Goal: Information Seeking & Learning: Compare options

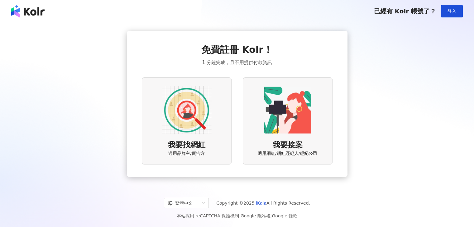
click at [450, 7] on button "登入" at bounding box center [452, 11] width 22 height 12
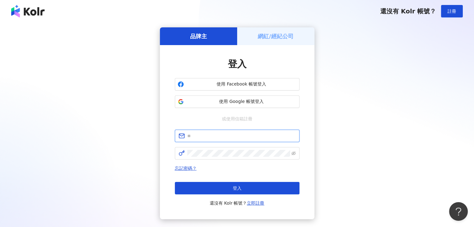
click at [230, 135] on input "text" at bounding box center [241, 136] width 108 height 7
type input "**********"
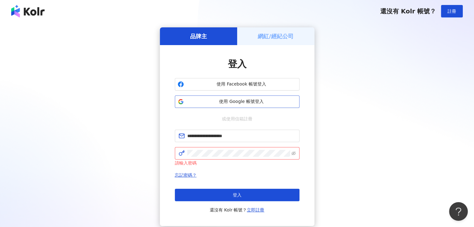
click at [281, 102] on span "使用 Google 帳號登入" at bounding box center [241, 102] width 110 height 6
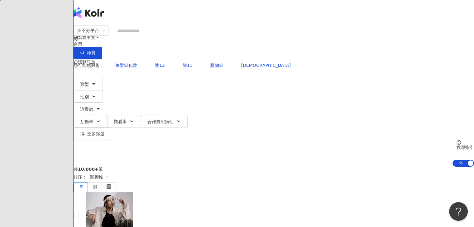
click at [263, 167] on div "共 10,000+ 筆 排序： 關聯性" at bounding box center [274, 180] width 400 height 26
click at [96, 82] on icon "button" at bounding box center [93, 84] width 5 height 5
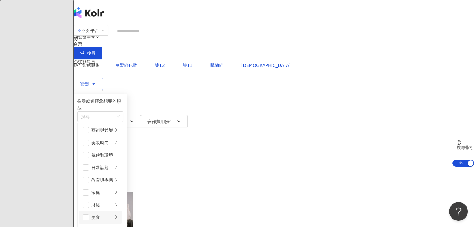
scroll to position [62, 0]
click at [89, 190] on span "button" at bounding box center [86, 193] width 6 height 6
click at [113, 189] on div "家庭" at bounding box center [102, 192] width 22 height 7
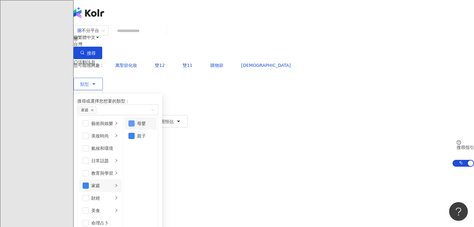
click at [135, 124] on span "button" at bounding box center [131, 124] width 6 height 6
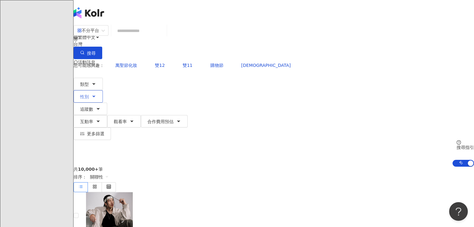
click at [96, 94] on icon "button" at bounding box center [93, 96] width 5 height 5
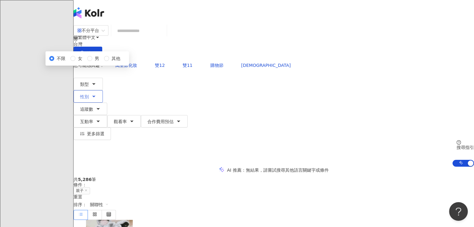
click at [103, 90] on button "性別" at bounding box center [88, 96] width 29 height 12
click at [85, 62] on span "女" at bounding box center [79, 58] width 9 height 7
click at [93, 107] on span "追蹤數" at bounding box center [86, 109] width 13 height 5
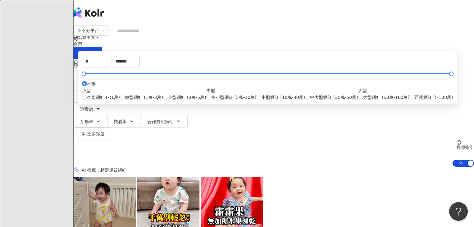
drag, startPoint x: 167, startPoint y: 152, endPoint x: 362, endPoint y: 63, distance: 214.1
click at [362, 63] on div "您可能感興趣： 萬聖節化妝 雙12 雙11 購物節 萬聖 類型 性別 追蹤數 互動率 觀看率 合作費用預估 更多篩選 不限 女 男 其他 * - ******…" at bounding box center [274, 113] width 400 height 108
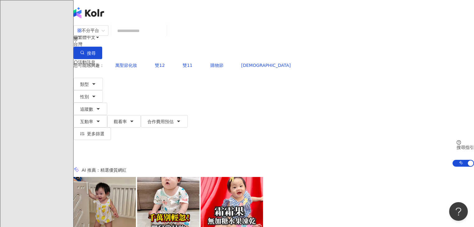
click at [345, 167] on div "AI 推薦 ： 精選優質網紅" at bounding box center [274, 170] width 400 height 7
click at [324, 167] on div "AI 推薦 ： 精選優質網紅" at bounding box center [274, 170] width 400 height 7
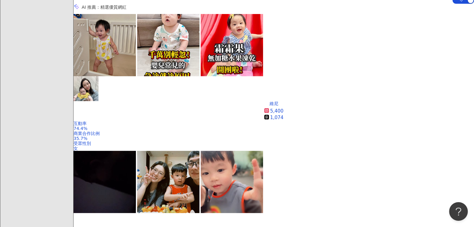
scroll to position [156, 0]
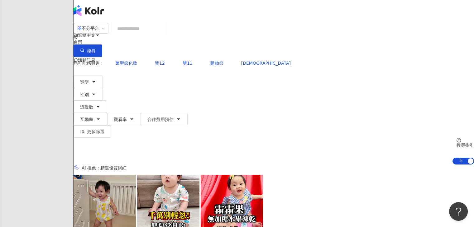
scroll to position [0, 0]
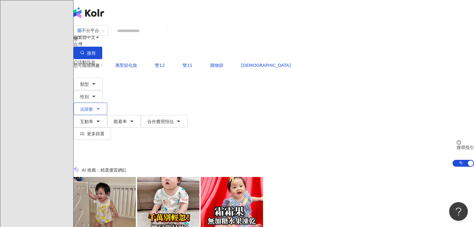
click at [101, 107] on icon "button" at bounding box center [98, 109] width 5 height 5
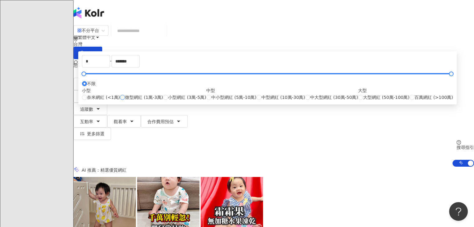
click at [163, 101] on label "微型網紅 (1萬-3萬)" at bounding box center [141, 97] width 43 height 7
type input "*****"
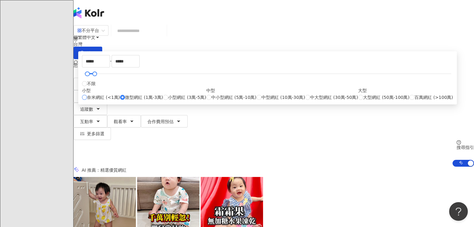
click at [120, 101] on span "奈米網紅 (<1萬)" at bounding box center [103, 97] width 33 height 7
type input "*"
type input "****"
click at [110, 67] on input "*" at bounding box center [95, 61] width 27 height 12
type input "****"
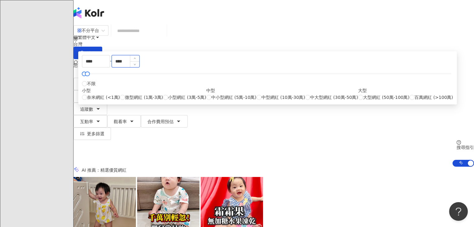
click at [139, 67] on input "****" at bounding box center [125, 61] width 27 height 12
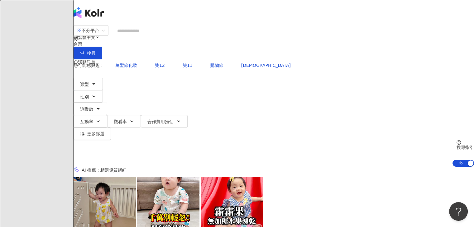
click at [107, 115] on button "互動率" at bounding box center [91, 121] width 34 height 12
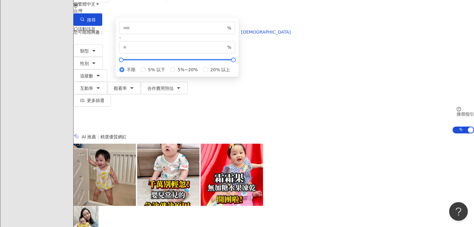
scroll to position [31, 0]
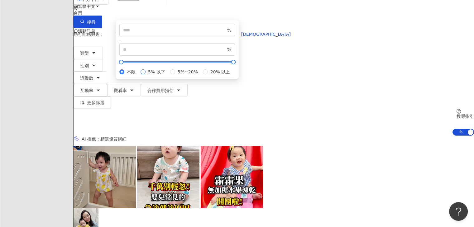
click at [168, 75] on span "5% 以下" at bounding box center [156, 72] width 22 height 7
type input "*"
click at [351, 136] on div "AI 推薦 ： 精選優質網紅" at bounding box center [274, 139] width 400 height 7
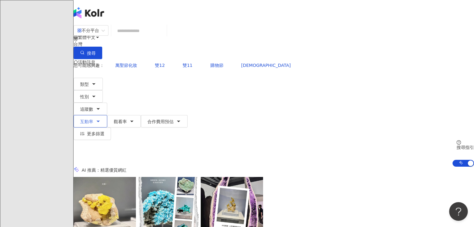
click at [107, 115] on button "互動率" at bounding box center [91, 121] width 34 height 12
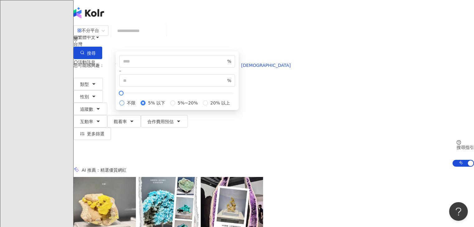
click at [138, 107] on span "不限" at bounding box center [131, 103] width 14 height 7
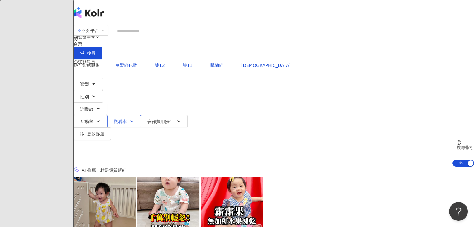
click at [127, 119] on span "觀看率" at bounding box center [120, 121] width 13 height 5
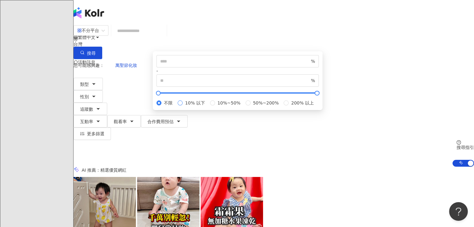
click at [207, 107] on span "10% 以下" at bounding box center [195, 103] width 25 height 7
type input "**"
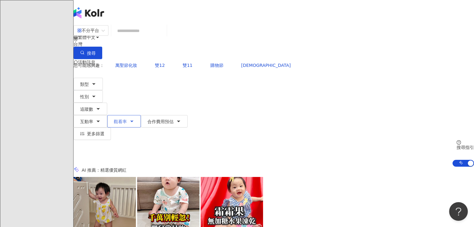
click at [134, 119] on icon "button" at bounding box center [131, 121] width 5 height 5
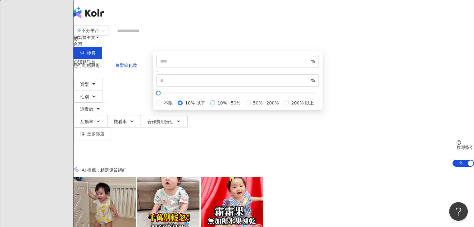
click at [243, 107] on span "10%~50%" at bounding box center [229, 103] width 28 height 7
type input "**"
click at [401, 167] on div "AI 推薦 ： 精選優質網紅" at bounding box center [274, 170] width 400 height 7
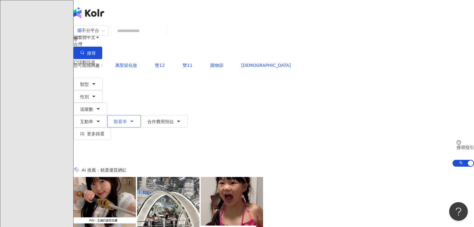
click at [134, 119] on icon "button" at bounding box center [131, 121] width 5 height 5
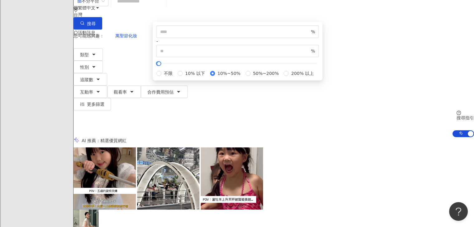
scroll to position [31, 0]
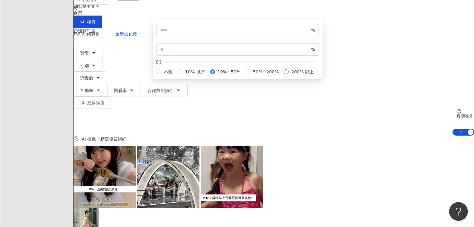
click at [288, 75] on span "200% 以上" at bounding box center [301, 72] width 27 height 7
type input "***"
click at [396, 136] on div "AI 推薦 ： 精選優質網紅" at bounding box center [274, 139] width 400 height 7
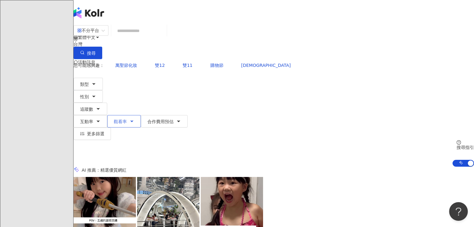
click at [141, 115] on button "觀看率" at bounding box center [124, 121] width 34 height 12
click at [386, 167] on div "AI 推薦 ： 精選優質網紅" at bounding box center [274, 170] width 400 height 7
click at [188, 115] on button "合作費用預估" at bounding box center [164, 121] width 47 height 12
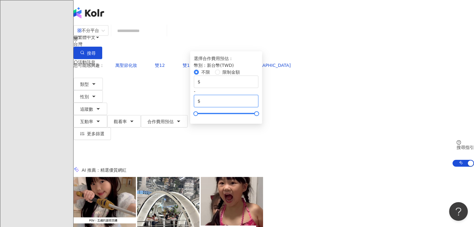
drag, startPoint x: 369, startPoint y: 114, endPoint x: 337, endPoint y: 114, distance: 32.7
click at [258, 107] on div "$ * - $ *******" at bounding box center [226, 92] width 64 height 32
click at [134, 119] on icon "button" at bounding box center [131, 121] width 5 height 5
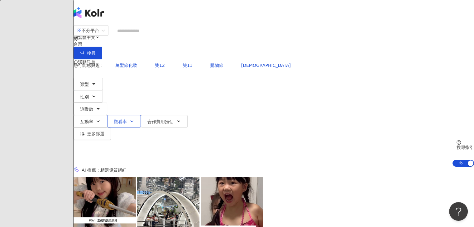
click at [134, 119] on icon "button" at bounding box center [131, 121] width 5 height 5
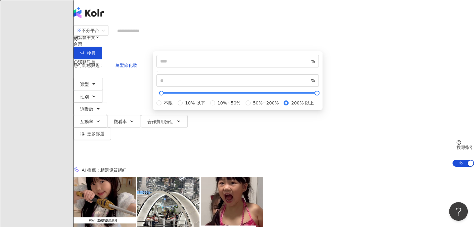
click at [269, 59] on div "您可能感興趣： 萬聖節化妝 雙12 雙11 購物節 萬聖 類型 性別 追蹤數 互動率 觀看率 合作費用預估 更多篩選 不限 女 男 其他 **** - ***…" at bounding box center [274, 99] width 400 height 81
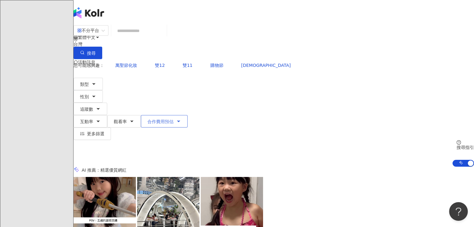
click at [173, 119] on span "合作費用預估" at bounding box center [160, 121] width 26 height 5
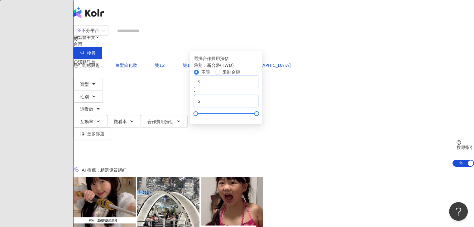
drag, startPoint x: 368, startPoint y: 114, endPoint x: 294, endPoint y: 112, distance: 73.5
click at [258, 107] on div "$ * - $ *******" at bounding box center [226, 92] width 64 height 32
type input "****"
click at [385, 73] on div "您可能感興趣： 萬聖節化妝 雙12 雙11 購物節 萬聖 類型 性別 追蹤數 互動率 觀看率 合作費用預估 更多篩選 不限 女 男 其他 **** - ***…" at bounding box center [274, 113] width 400 height 108
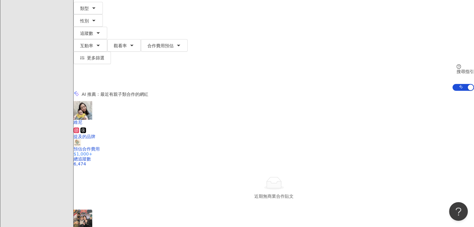
scroll to position [93, 0]
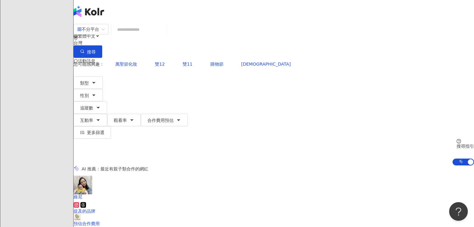
scroll to position [0, 0]
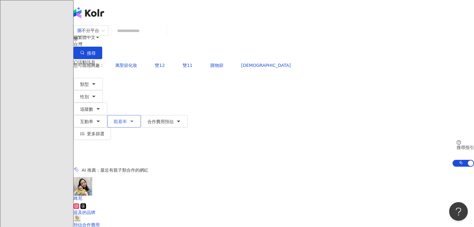
click at [134, 119] on icon "button" at bounding box center [131, 121] width 5 height 5
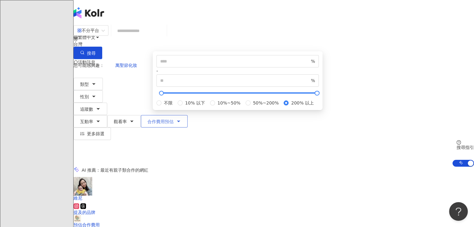
click at [181, 119] on icon "button" at bounding box center [178, 121] width 5 height 5
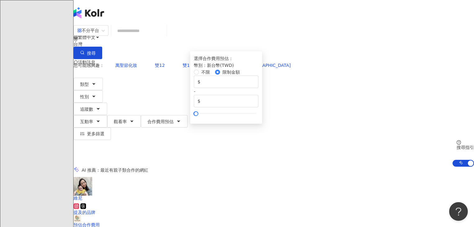
click at [240, 167] on div "AI 推薦 ： 最近有親子類合作的網紅" at bounding box center [274, 170] width 400 height 7
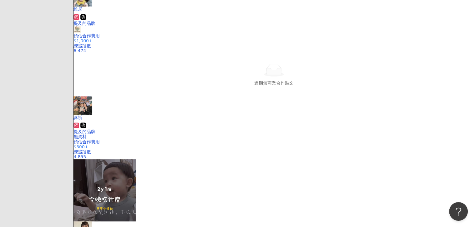
scroll to position [187, 0]
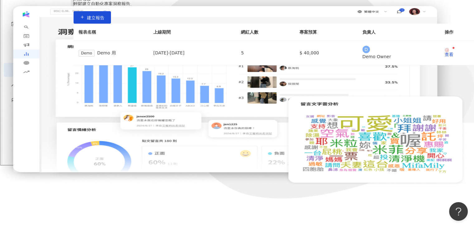
scroll to position [95, 0]
click at [31, 92] on span "趨勢分析" at bounding box center [27, 85] width 17 height 14
click at [36, 104] on link "Hashtag 排行" at bounding box center [41, 101] width 28 height 5
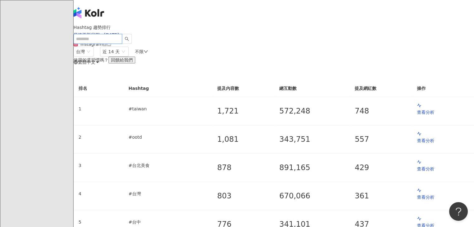
click at [122, 34] on input "search" at bounding box center [98, 39] width 49 height 10
type input "*"
type input "****"
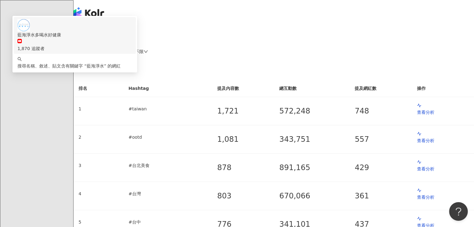
click at [132, 38] on div "1,870 追蹤者" at bounding box center [74, 45] width 115 height 14
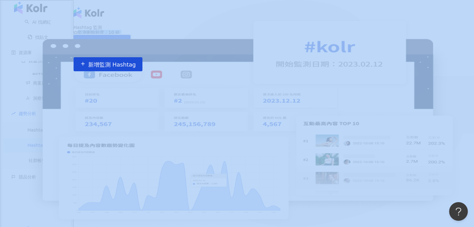
drag, startPoint x: 358, startPoint y: 40, endPoint x: 393, endPoint y: 58, distance: 39.8
click at [393, 47] on div "Hashtag 監測 監測剩餘額度：10 組 新增監測 Hashtag" at bounding box center [274, 36] width 400 height 22
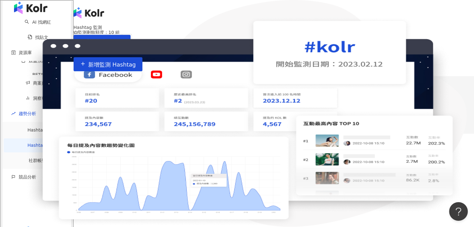
click at [419, 64] on main "Hashtag 監測 監測剩餘額度：10 組 新增監測 Hashtag 使用 Hashtag 監測找到最佳組合 Hashtag 監測功能能分析和評估不同 Ha…" at bounding box center [274, 50] width 400 height 51
click at [136, 68] on span "新增監測 Hashtag" at bounding box center [112, 64] width 48 height 7
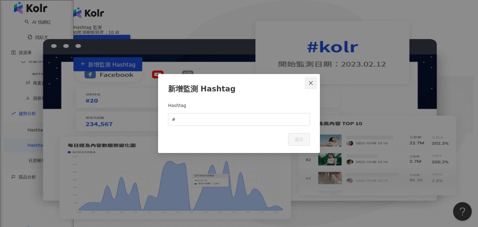
click at [312, 81] on icon "close" at bounding box center [311, 83] width 5 height 5
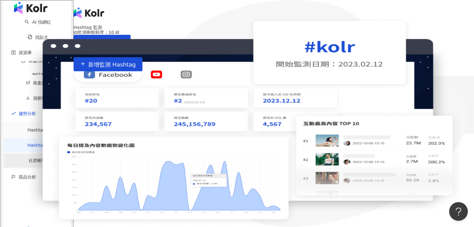
click at [29, 159] on link "社群帳號排行" at bounding box center [42, 160] width 26 height 5
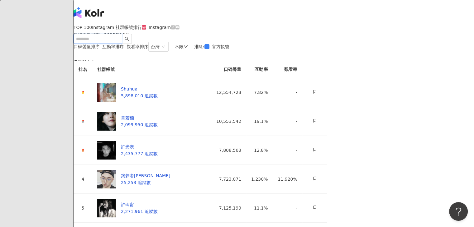
click at [105, 34] on input "search" at bounding box center [98, 39] width 49 height 10
type input "****"
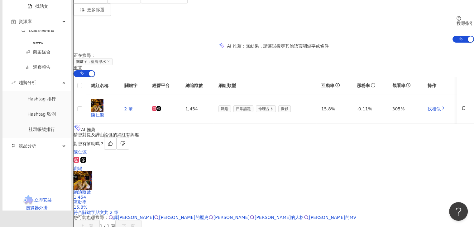
scroll to position [124, 0]
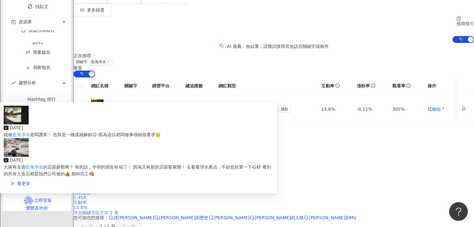
click at [118, 211] on span "符合關鍵字貼文共 2 筆" at bounding box center [96, 213] width 45 height 5
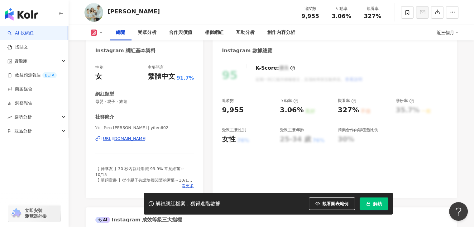
scroll to position [62, 0]
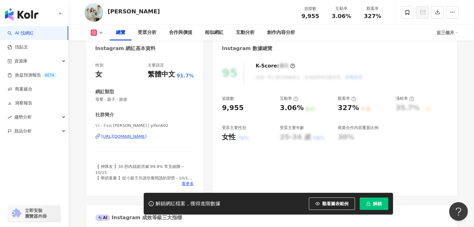
click at [147, 139] on div "https://www.instagram.com/yifen602/" at bounding box center [124, 137] width 45 height 6
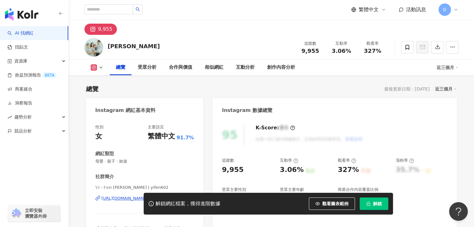
scroll to position [0, 0]
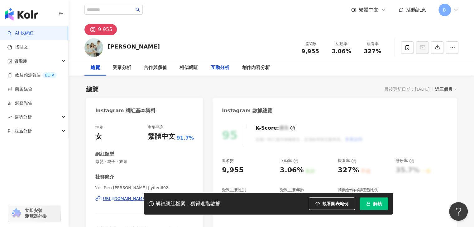
click at [230, 68] on div "互動分析" at bounding box center [219, 68] width 31 height 16
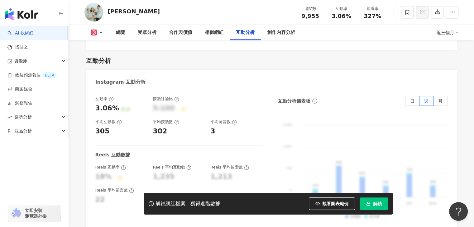
click at [270, 36] on div "創作內容分析" at bounding box center [281, 33] width 40 height 16
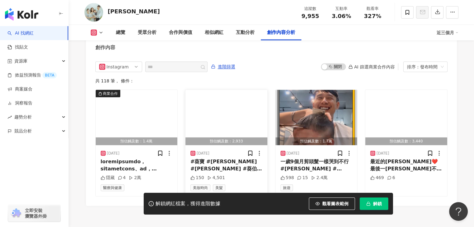
scroll to position [1929, 0]
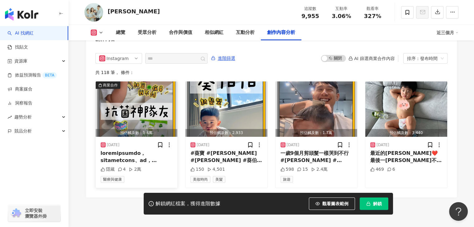
click at [163, 176] on div "醫療與健康" at bounding box center [137, 179] width 72 height 7
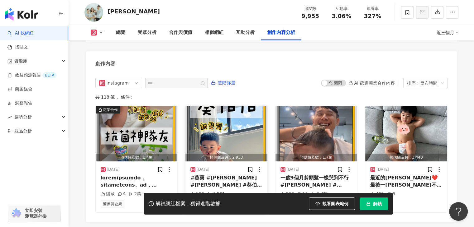
scroll to position [1839, 0]
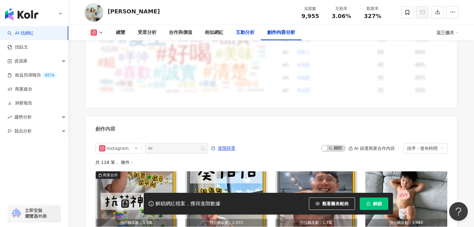
click at [238, 31] on div "互動分析" at bounding box center [245, 32] width 19 height 7
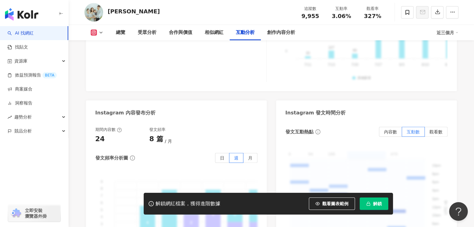
scroll to position [1534, 0]
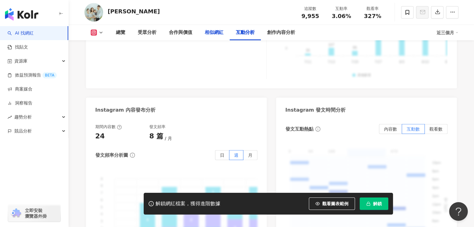
click at [215, 29] on div "相似網紅" at bounding box center [214, 32] width 19 height 7
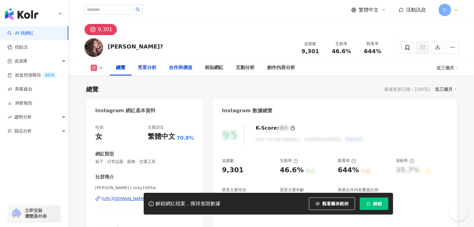
click at [169, 70] on div "合作與價值" at bounding box center [180, 67] width 23 height 7
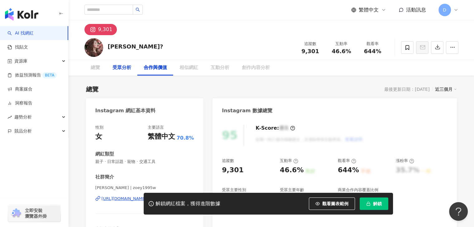
click at [118, 72] on div "受眾分析" at bounding box center [121, 68] width 31 height 16
click at [124, 69] on div "受眾分析" at bounding box center [121, 67] width 19 height 7
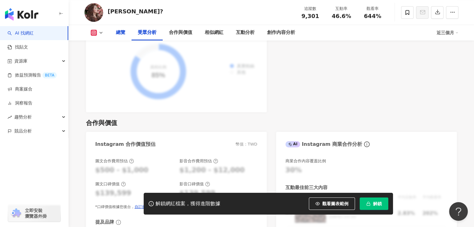
click at [122, 31] on div "總覽" at bounding box center [120, 32] width 9 height 7
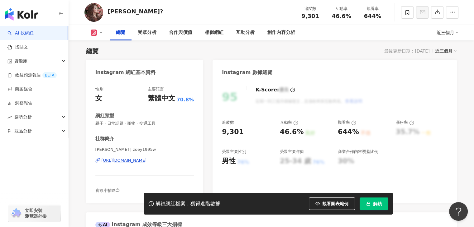
click at [138, 163] on div "https://www.instagram.com/zoey1995w/" at bounding box center [124, 161] width 45 height 6
click at [147, 162] on div "https://www.instagram.com/zoey1995w/" at bounding box center [124, 161] width 45 height 6
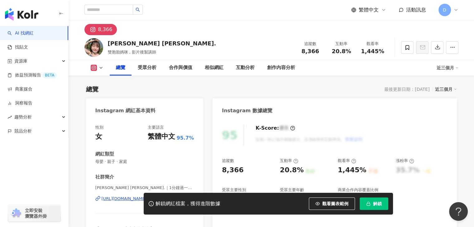
click at [121, 198] on div "解鎖網紅檔案，獲得進階數據 觀看圖表範例 解鎖" at bounding box center [237, 204] width 474 height 22
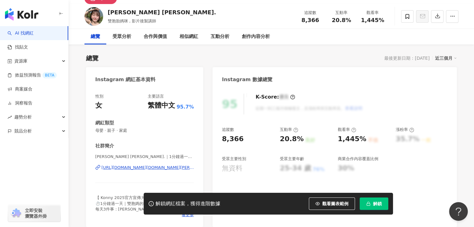
drag, startPoint x: 91, startPoint y: 168, endPoint x: 100, endPoint y: 168, distance: 9.0
click at [93, 168] on div "性別 女 主要語言 繁體中文 95.7% 網紅類型 母嬰 · 親子 · 家庭 社群簡介 [PERSON_NAME] [PERSON_NAME].｜1分鐘過一天…" at bounding box center [144, 158] width 117 height 140
click at [174, 169] on div "https://www.instagram.com/1minaday.nina/" at bounding box center [148, 168] width 93 height 6
click at [151, 40] on div "合作與價值" at bounding box center [155, 36] width 23 height 7
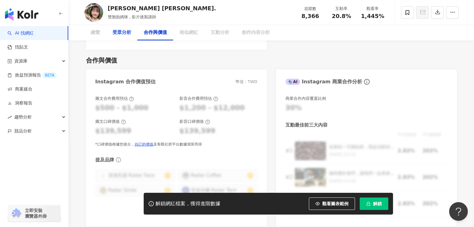
click at [121, 39] on div "受眾分析" at bounding box center [121, 33] width 31 height 16
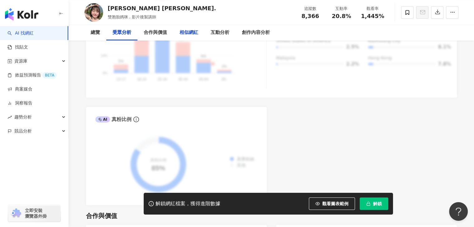
click at [189, 32] on div "相似網紅" at bounding box center [188, 32] width 19 height 7
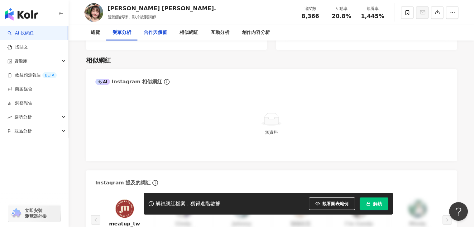
click at [157, 31] on div "合作與價值" at bounding box center [155, 32] width 23 height 7
click at [161, 33] on div "合作與價值" at bounding box center [155, 32] width 23 height 7
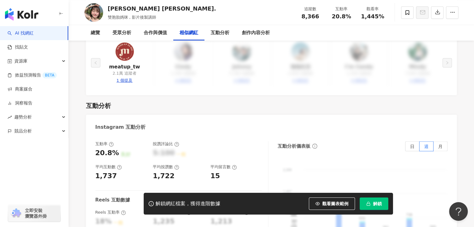
scroll to position [1194, 0]
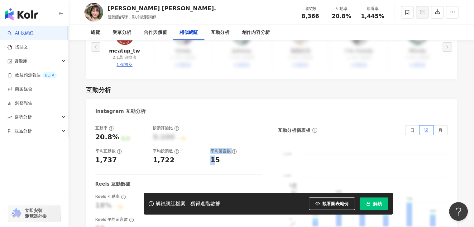
drag, startPoint x: 213, startPoint y: 150, endPoint x: 203, endPoint y: 151, distance: 9.7
click at [203, 151] on div "互動率 20.8% 良好 按讚評論比 5:100 一般 平均互動數 1,737 平均按讚數 1,722 平均留言數 15" at bounding box center [178, 146] width 166 height 40
click at [217, 156] on div "15" at bounding box center [215, 161] width 10 height 10
click at [232, 86] on div "互動分析" at bounding box center [271, 90] width 371 height 9
drag, startPoint x: 218, startPoint y: 150, endPoint x: 135, endPoint y: 149, distance: 83.8
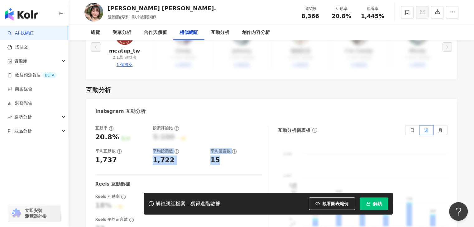
click at [135, 149] on div "互動率 20.8% 良好 按讚評論比 5:100 一般 平均互動數 1,737 平均按讚數 1,722 平均留言數 15" at bounding box center [178, 146] width 166 height 40
drag, startPoint x: 95, startPoint y: 127, endPoint x: 237, endPoint y: 157, distance: 145.3
click at [237, 157] on div "互動率 20.8% 良好 按讚評論比 5:100 一般 平均互動數 1,737 平均按讚數 1,722 平均留言數 15 Reels 互動數據 Reels 互…" at bounding box center [181, 188] width 173 height 125
click at [251, 156] on div "15" at bounding box center [235, 161] width 51 height 10
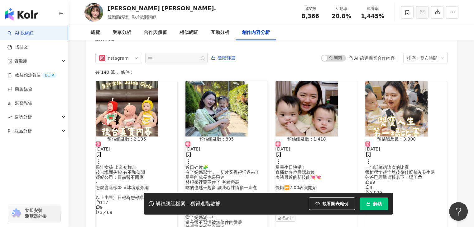
scroll to position [1964, 0]
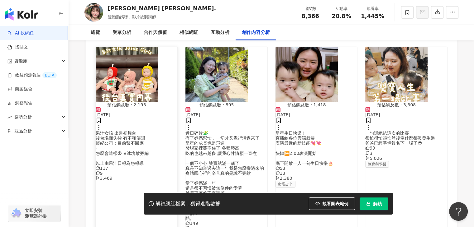
click at [100, 171] on icon at bounding box center [98, 173] width 4 height 4
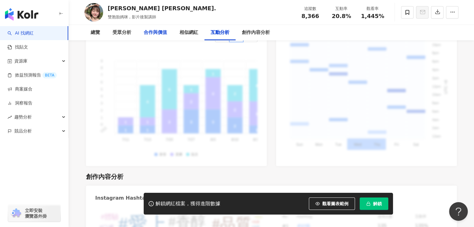
click at [157, 33] on div "合作與價值" at bounding box center [155, 32] width 23 height 7
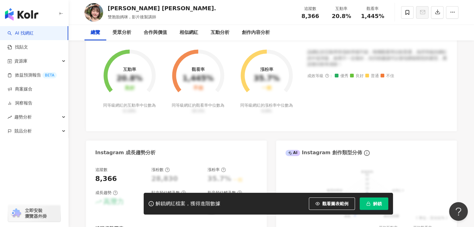
scroll to position [252, 0]
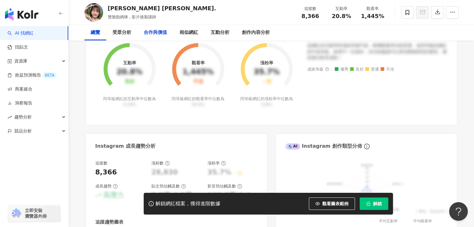
click at [164, 34] on div "合作與價值" at bounding box center [155, 32] width 23 height 7
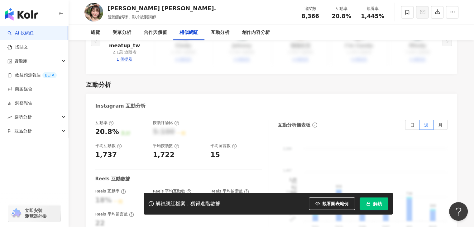
scroll to position [1217, 0]
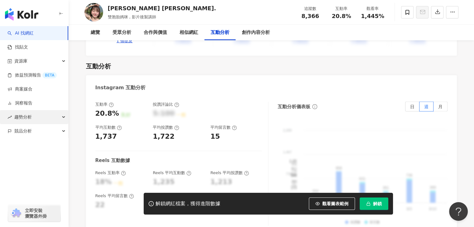
click at [17, 121] on span "趨勢分析" at bounding box center [22, 117] width 17 height 14
click at [59, 120] on div "趨勢分析" at bounding box center [34, 117] width 68 height 14
click at [96, 34] on div "總覽" at bounding box center [95, 32] width 9 height 7
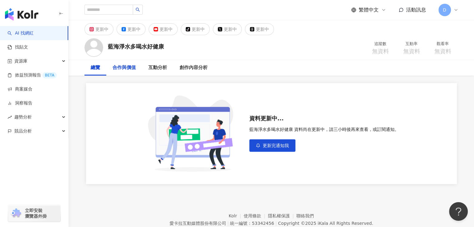
click at [128, 70] on div "合作與價值" at bounding box center [123, 67] width 23 height 7
click at [156, 68] on div "互動分析" at bounding box center [157, 67] width 19 height 7
click at [194, 71] on div "創作內容分析" at bounding box center [193, 67] width 28 height 7
click at [121, 68] on div "合作與價值" at bounding box center [123, 67] width 23 height 7
click at [99, 69] on div "總覽" at bounding box center [95, 67] width 9 height 7
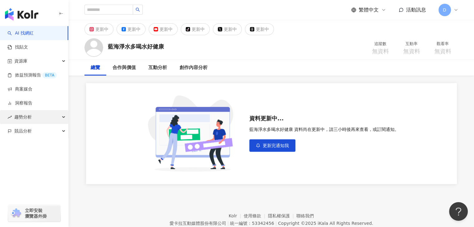
click at [42, 115] on div "趨勢分析" at bounding box center [34, 117] width 68 height 14
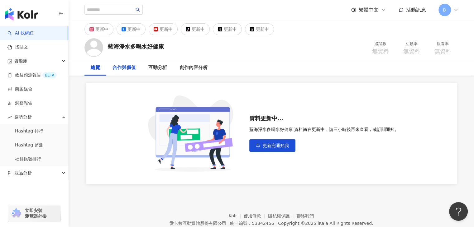
click at [133, 67] on div "合作與價值" at bounding box center [123, 67] width 23 height 7
click at [157, 66] on div "互動分析" at bounding box center [157, 67] width 19 height 7
click at [192, 66] on div "創作內容分析" at bounding box center [193, 67] width 28 height 7
click at [128, 66] on div "合作與價值" at bounding box center [123, 67] width 23 height 7
click at [97, 66] on div "總覽" at bounding box center [95, 67] width 9 height 7
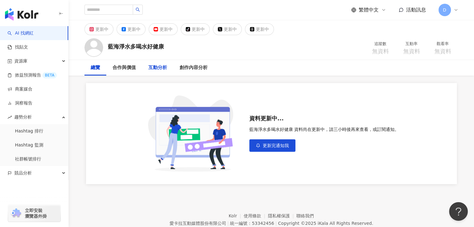
click at [166, 67] on div "互動分析" at bounding box center [157, 67] width 19 height 7
click at [193, 67] on div "創作內容分析" at bounding box center [193, 67] width 28 height 7
click at [128, 68] on div "合作與價值" at bounding box center [123, 67] width 23 height 7
click at [91, 67] on div "總覽" at bounding box center [95, 67] width 9 height 7
click at [179, 68] on div "創作內容分析" at bounding box center [193, 67] width 28 height 7
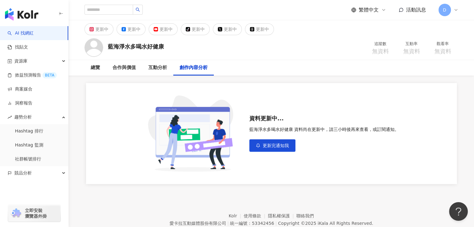
click at [280, 79] on div "資料更新中... 藍海淨水多喝水好健康 資料尚在更新中，請三小時後再來查看，或訂閱通知。 更新完通知我" at bounding box center [271, 130] width 399 height 109
click at [282, 147] on span "更新完通知我" at bounding box center [276, 145] width 26 height 5
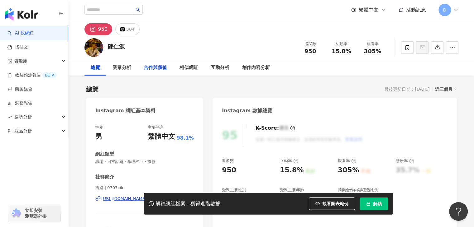
click at [150, 67] on div "合作與價值" at bounding box center [155, 67] width 23 height 7
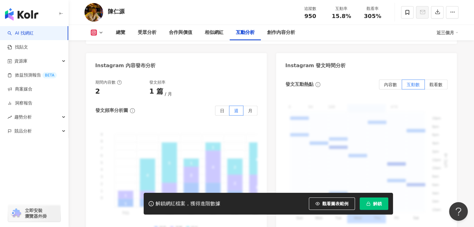
scroll to position [1554, 0]
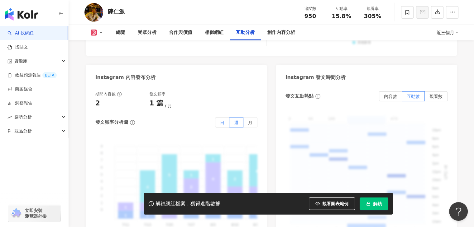
click at [225, 118] on label "日" at bounding box center [222, 123] width 14 height 10
click at [233, 118] on label "週" at bounding box center [236, 123] width 14 height 10
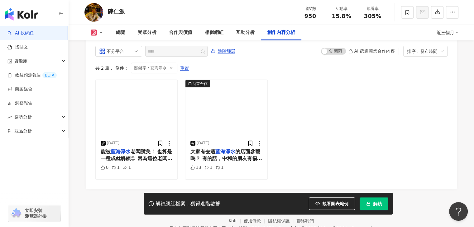
scroll to position [1950, 0]
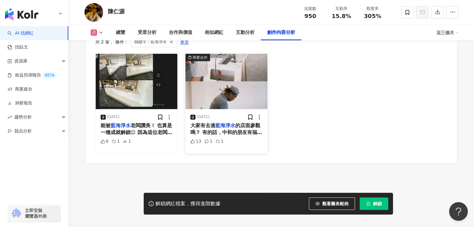
click at [242, 123] on span "的店面參觀嗎？ 有的話，中和的朋友有福了！ 因為又有新的店面要展開！ 去看看淨水產品，不妨也欣賞一下石材 看到的所有人造石都是我們公司做的👍🏾 期待完工👊🏽" at bounding box center [226, 143] width 72 height 41
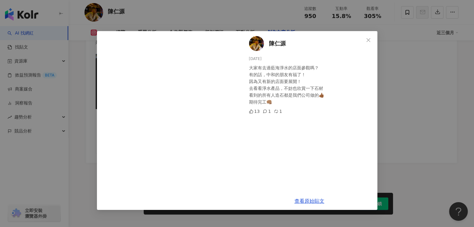
click at [412, 123] on div "陳仁源 2025/8/7 大家有去過藍海淨水的店面參觀嗎？ 有的話，中和的朋友有福了！ 因為又有新的店面要展開！ 去看看淨水產品，不妨也欣賞一下石材 看到的所…" at bounding box center [237, 113] width 474 height 227
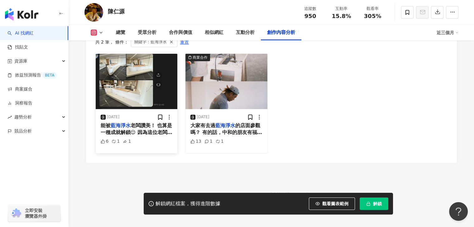
click at [142, 114] on div "2025/8/11" at bounding box center [137, 117] width 72 height 6
click at [151, 102] on img "button" at bounding box center [137, 81] width 82 height 55
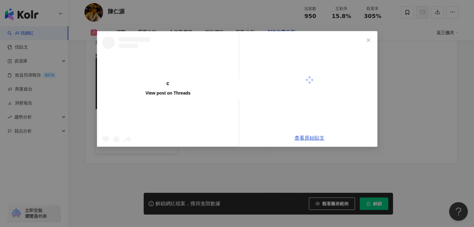
click at [161, 92] on div "View post on Threads" at bounding box center [167, 93] width 45 height 6
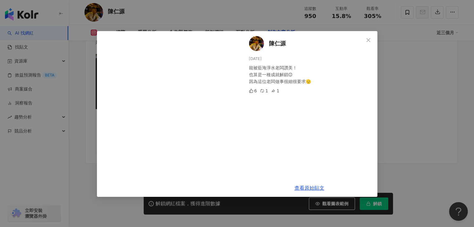
click at [416, 109] on div "陳仁源 2025/8/11 能被藍海淨水老闆讚美！ 也算是一種成就解鎖😌 因為這位老闆做事很細很要求🫡 6 1 1 查看原始貼文" at bounding box center [237, 113] width 474 height 227
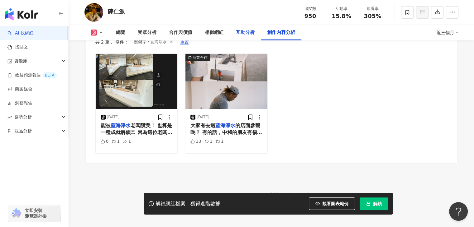
click at [247, 34] on div "互動分析" at bounding box center [245, 32] width 19 height 7
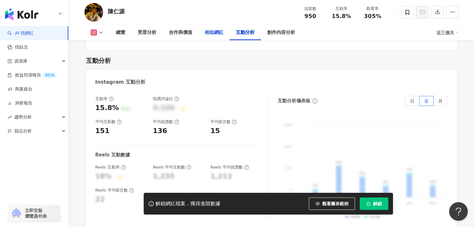
click at [211, 34] on div "相似網紅" at bounding box center [214, 32] width 19 height 7
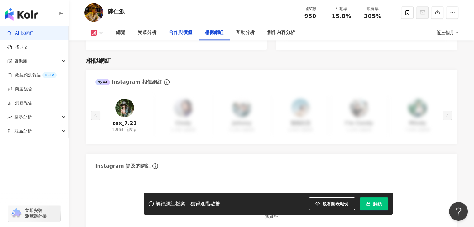
click at [179, 33] on div "合作與價值" at bounding box center [180, 32] width 23 height 7
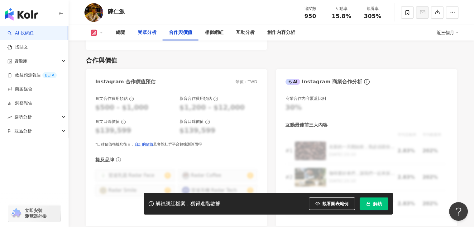
click at [157, 30] on div "受眾分析" at bounding box center [146, 33] width 31 height 16
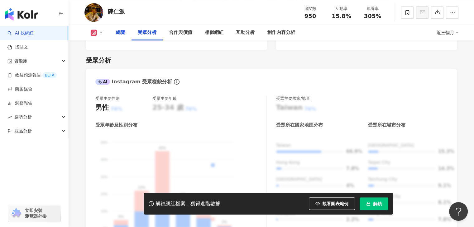
click at [124, 38] on div "總覽" at bounding box center [121, 33] width 22 height 16
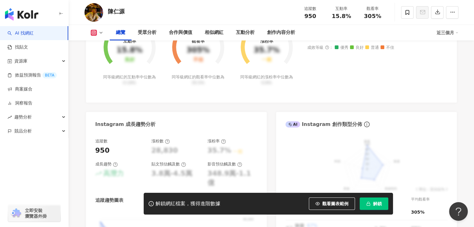
scroll to position [287, 0]
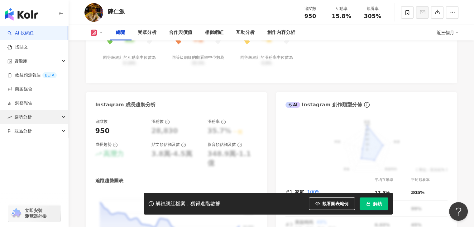
click at [40, 120] on div "趨勢分析" at bounding box center [34, 117] width 68 height 14
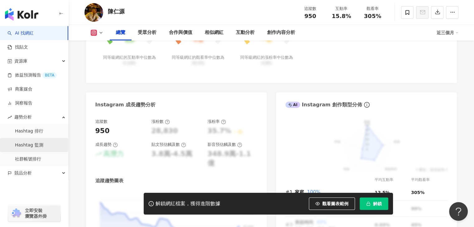
click at [36, 146] on link "Hashtag 監測" at bounding box center [29, 145] width 28 height 6
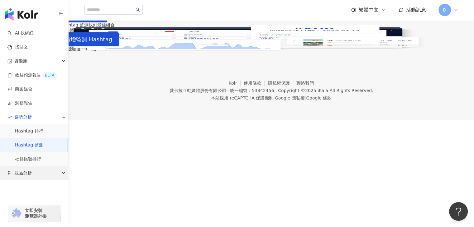
click at [41, 176] on div "競品分析" at bounding box center [34, 173] width 68 height 14
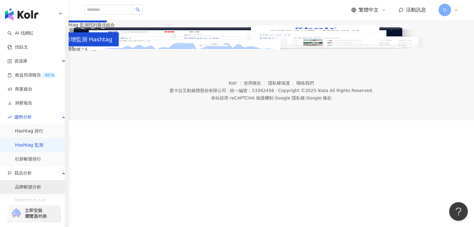
click at [36, 189] on link "品牌帳號分析" at bounding box center [28, 187] width 26 height 6
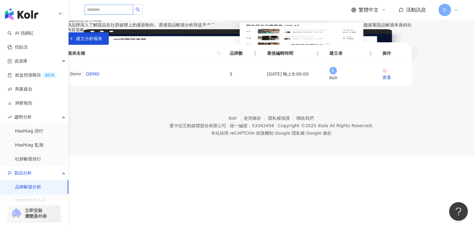
click at [133, 12] on input "search" at bounding box center [108, 10] width 49 height 10
type input "*"
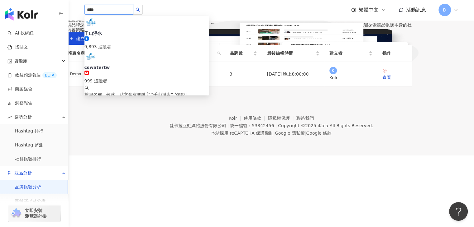
type input "****"
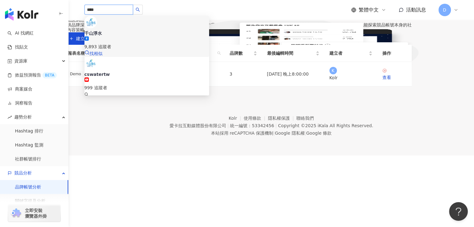
click at [155, 36] on div "9,893 追蹤者" at bounding box center [146, 43] width 125 height 14
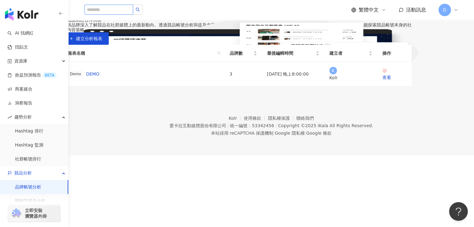
click at [123, 10] on input "search" at bounding box center [108, 10] width 49 height 10
type input "****"
click at [140, 12] on icon "search" at bounding box center [137, 9] width 4 height 4
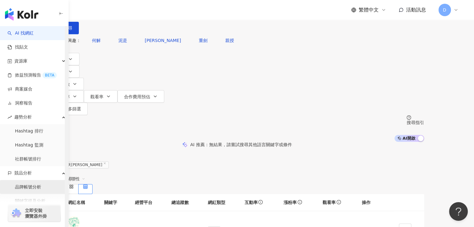
click at [29, 187] on link "品牌帳號分析" at bounding box center [28, 187] width 26 height 6
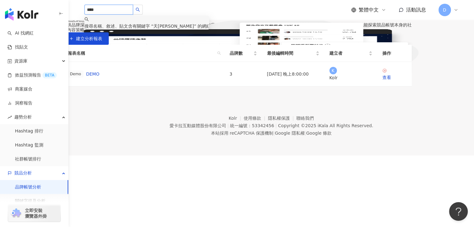
click at [115, 12] on input "****" at bounding box center [108, 10] width 49 height 10
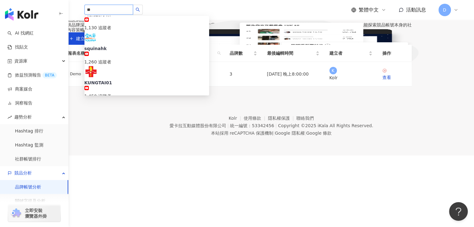
scroll to position [187, 0]
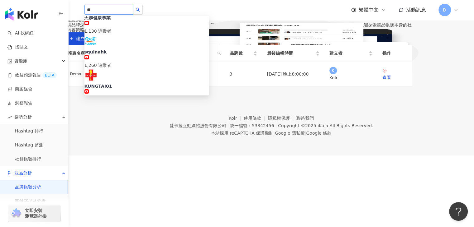
type input "*"
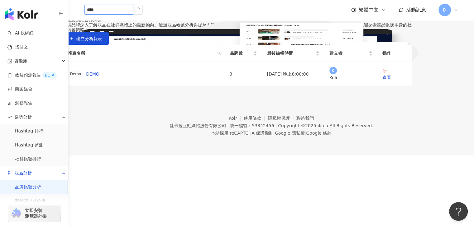
scroll to position [0, 0]
click at [129, 11] on input "****" at bounding box center [108, 10] width 49 height 10
type input "**"
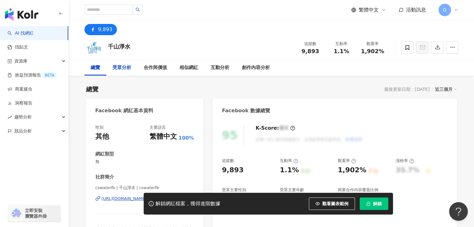
click at [117, 66] on div "受眾分析" at bounding box center [121, 67] width 19 height 7
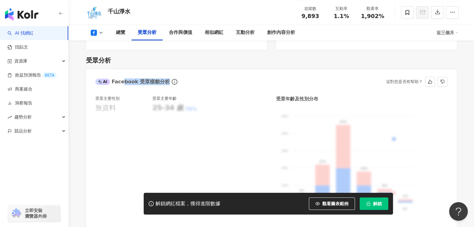
drag, startPoint x: 122, startPoint y: 74, endPoint x: 182, endPoint y: 78, distance: 59.7
click at [182, 78] on div "AI Facebook 受眾樣貌分析 這對您是否有幫助？" at bounding box center [271, 79] width 371 height 20
click at [188, 75] on div "AI Facebook 受眾樣貌分析 這對您是否有幫助？" at bounding box center [271, 79] width 371 height 20
drag, startPoint x: 185, startPoint y: 73, endPoint x: 80, endPoint y: 74, distance: 105.0
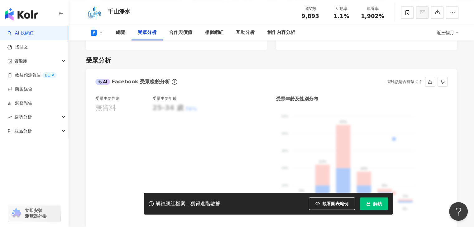
click at [111, 69] on div "AI Facebook 受眾樣貌分析 這對您是否有幫助？" at bounding box center [271, 79] width 371 height 20
drag, startPoint x: 96, startPoint y: 69, endPoint x: 196, endPoint y: 77, distance: 100.0
click at [196, 77] on div "AI Facebook 受眾樣貌分析 這對您是否有幫助？" at bounding box center [271, 79] width 371 height 20
click at [198, 76] on div "AI Facebook 受眾樣貌分析 這對您是否有幫助？" at bounding box center [271, 79] width 371 height 20
click at [123, 33] on div "總覽" at bounding box center [120, 32] width 9 height 7
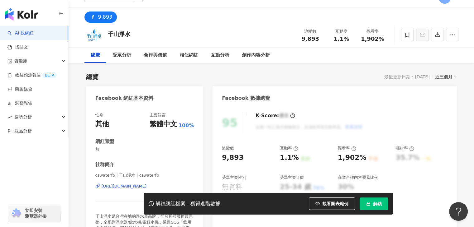
scroll to position [7, 0]
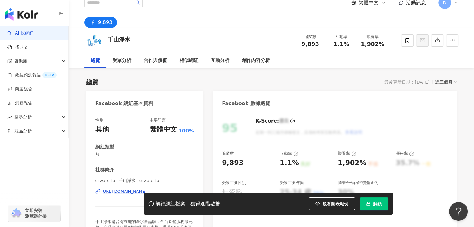
click at [299, 86] on div "總覽 最後更新日期：[DATE] 近三個月" at bounding box center [271, 82] width 371 height 9
click at [119, 60] on div "受眾分析" at bounding box center [121, 60] width 19 height 7
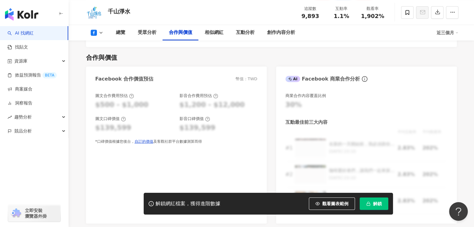
scroll to position [750, 0]
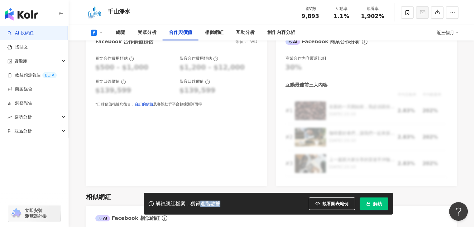
drag, startPoint x: 226, startPoint y: 200, endPoint x: 200, endPoint y: 199, distance: 25.9
click at [200, 199] on div "解鎖網紅檔案，獲得進階數據 觀看圖表範例 解鎖" at bounding box center [268, 204] width 249 height 22
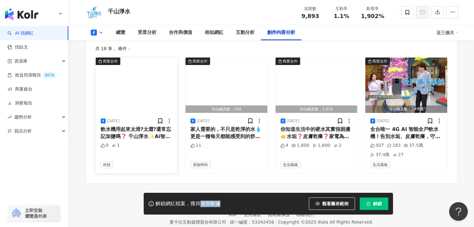
scroll to position [1669, 0]
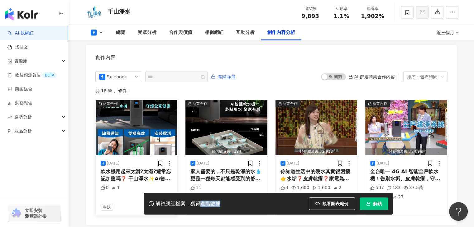
click at [159, 122] on img "button" at bounding box center [137, 127] width 82 height 55
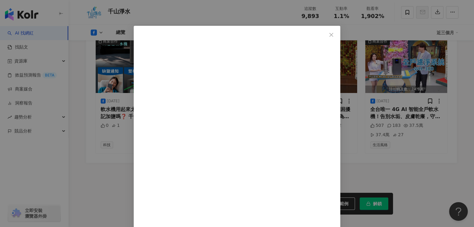
scroll to position [3, 0]
click at [436, 165] on div "千山淨水 [DATE] 軟水機用起來太滑?太澀?還常忘記加鹽嗎❓ 千山淨水✨Ai智慧軟水機✨全都幫你想到了 👉[URL][DOMAIN_NAME] - 守護全…" at bounding box center [237, 113] width 474 height 227
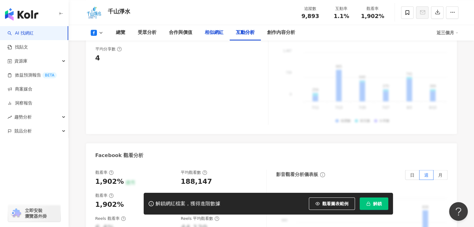
click at [211, 36] on div "相似網紅" at bounding box center [214, 32] width 19 height 7
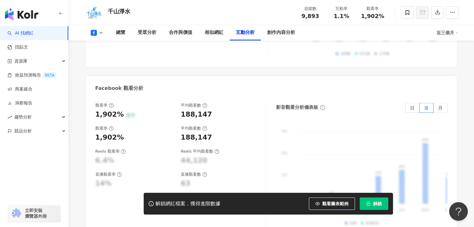
scroll to position [1073, 0]
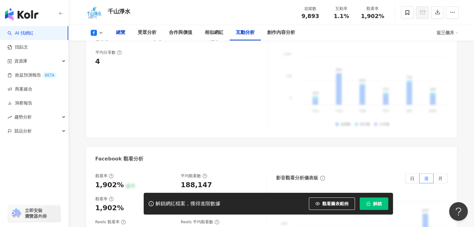
click at [124, 31] on div "總覽" at bounding box center [120, 32] width 9 height 7
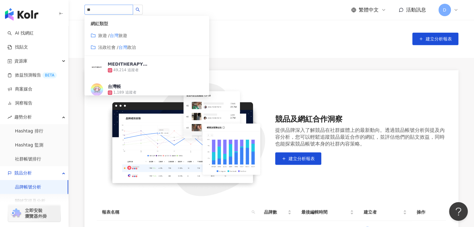
type input "*"
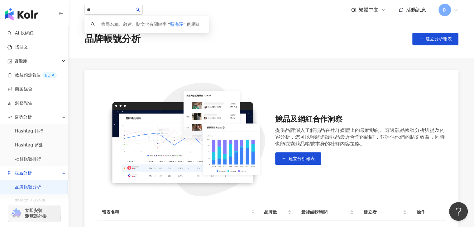
type input "*"
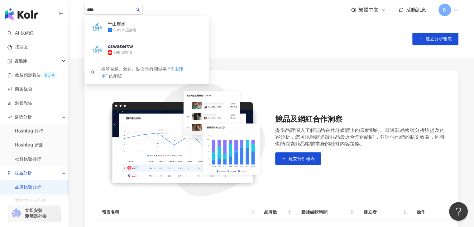
drag, startPoint x: 122, startPoint y: 11, endPoint x: 46, endPoint y: 7, distance: 76.4
click at [46, 7] on div "AI 找網紅 找貼文 資源庫 效益預測報告 BETA 商案媒合 洞察報告 趨勢分析 Hashtag 排行 Hashtag 監測 社群帳號排行 競品分析 品牌帳…" at bounding box center [237, 161] width 474 height 322
type input "****"
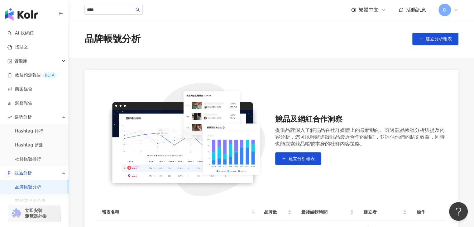
drag, startPoint x: 343, startPoint y: 70, endPoint x: 341, endPoint y: 74, distance: 4.2
click at [343, 70] on div "競品及網紅合作洞察 提供品牌深入了解競品在社群媒體上的最新動向。透過競品帳號分析與提及內容分析，您可以輕鬆追蹤競品最近合作的網紅，並評估他們的貼文效益，同時也…" at bounding box center [271, 161] width 374 height 183
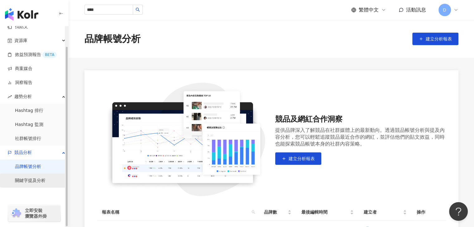
scroll to position [22, 0]
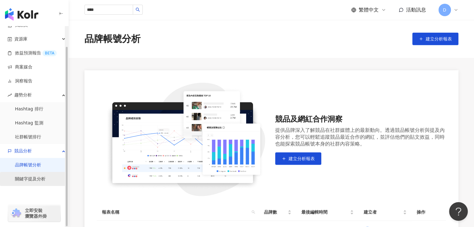
click at [38, 182] on link "關鍵字提及分析" at bounding box center [30, 179] width 31 height 6
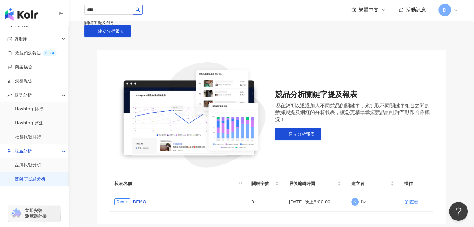
click at [143, 7] on button "button" at bounding box center [138, 10] width 10 height 10
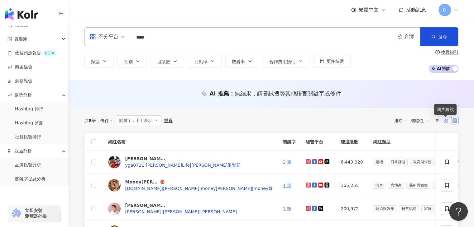
click at [447, 121] on rect at bounding box center [446, 119] width 1 height 1
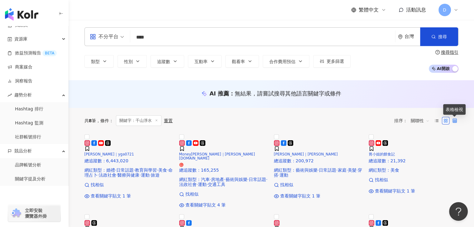
click at [456, 121] on icon at bounding box center [454, 121] width 4 height 4
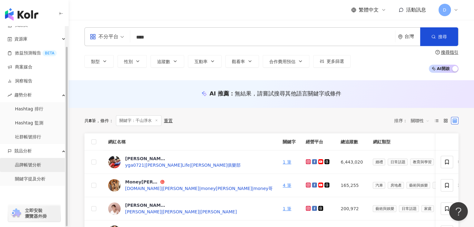
click at [41, 165] on link "品牌帳號分析" at bounding box center [28, 165] width 26 height 6
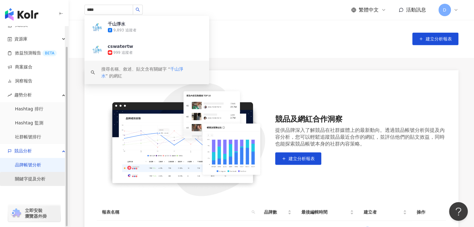
click at [41, 177] on link "關鍵字提及分析" at bounding box center [30, 179] width 31 height 6
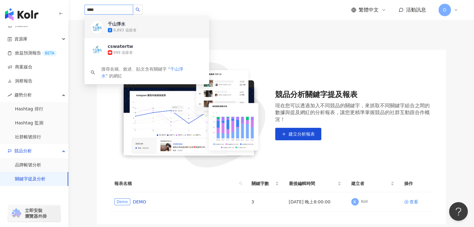
click at [61, 14] on div "AI 找網紅 找貼文 資源庫 效益預測報告 BETA 商案媒合 洞察報告 趨勢分析 Hashtag 排行 Hashtag 監測 社群帳號排行 競品分析 品牌帳…" at bounding box center [237, 147] width 474 height 294
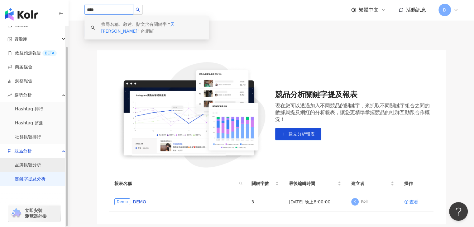
type input "****"
click at [32, 169] on link "品牌帳號分析" at bounding box center [28, 165] width 26 height 6
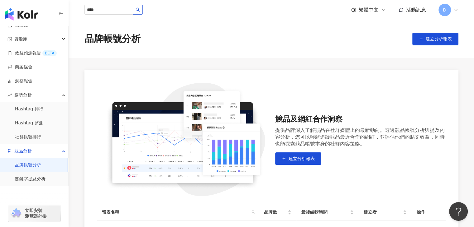
click at [143, 8] on button "button" at bounding box center [138, 10] width 10 height 10
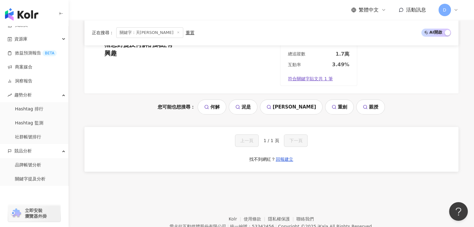
scroll to position [88, 0]
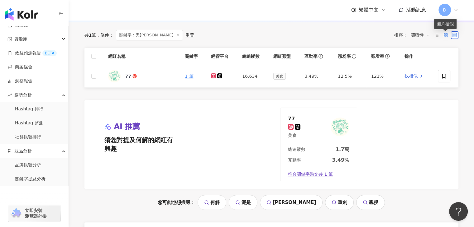
click at [444, 34] on rect at bounding box center [444, 34] width 1 height 1
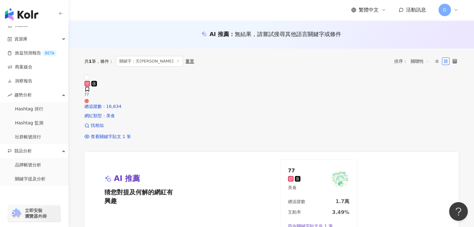
scroll to position [0, 0]
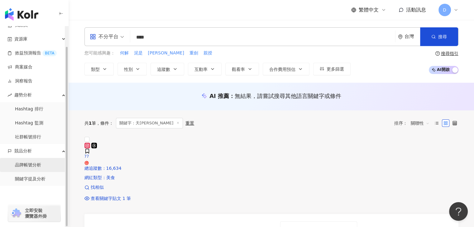
click at [36, 165] on link "品牌帳號分析" at bounding box center [28, 165] width 26 height 6
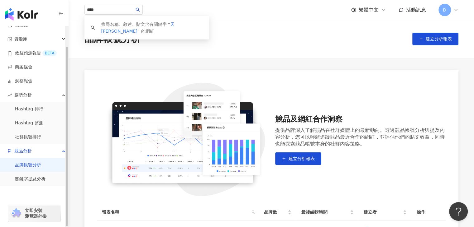
click at [39, 186] on div "button" at bounding box center [34, 206] width 69 height 41
click at [40, 180] on link "關鍵字提及分析" at bounding box center [30, 179] width 31 height 6
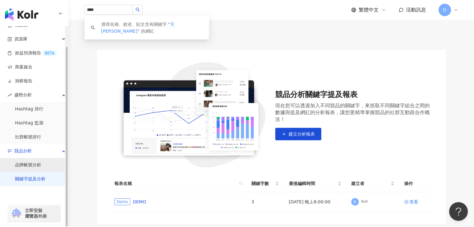
click at [40, 169] on link "品牌帳號分析" at bounding box center [28, 165] width 26 height 6
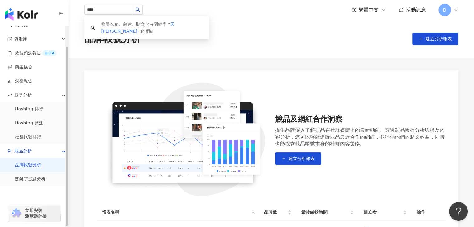
click at [336, 72] on div "競品及網紅合作洞察 提供品牌深入了解競品在社群媒體上的最新動向。透過競品帳號分析與提及內容分析，您可以輕鬆追蹤競品最近合作的網紅，並評估他們的貼文效益，同時也…" at bounding box center [271, 161] width 374 height 183
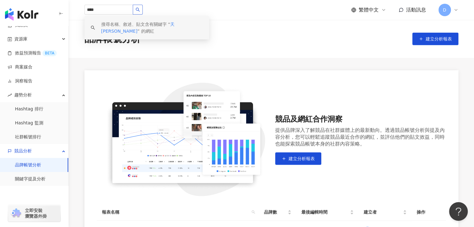
click at [143, 7] on button "button" at bounding box center [138, 10] width 10 height 10
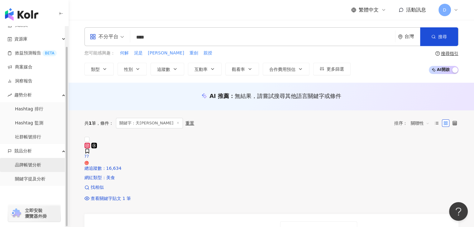
click at [31, 169] on link "品牌帳號分析" at bounding box center [28, 165] width 26 height 6
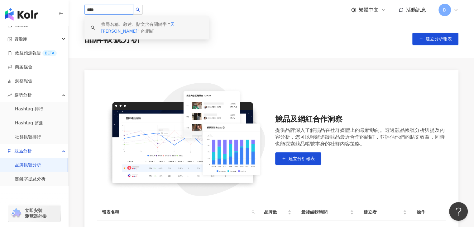
drag, startPoint x: 128, startPoint y: 11, endPoint x: 63, endPoint y: 5, distance: 65.9
click at [63, 5] on div "AI 找網紅 找貼文 資源庫 效益預測報告 BETA 商案媒合 洞察報告 趨勢分析 Hashtag 排行 Hashtag 監測 社群帳號排行 競品分析 品牌帳…" at bounding box center [237, 161] width 474 height 322
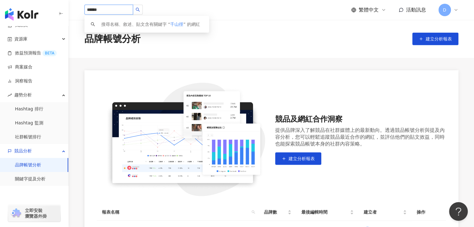
type input "****"
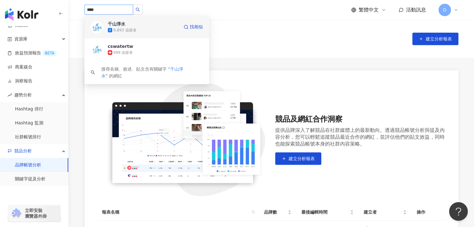
click at [151, 25] on div "千山淨水 9,893 追蹤者" at bounding box center [143, 27] width 71 height 12
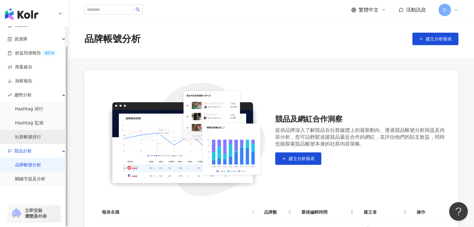
click at [32, 134] on link "社群帳號排行" at bounding box center [28, 137] width 26 height 6
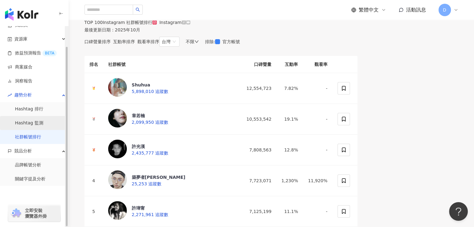
click at [40, 124] on link "Hashtag 監測" at bounding box center [29, 123] width 28 height 6
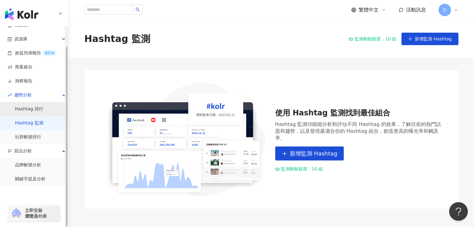
click at [36, 112] on link "Hashtag 排行" at bounding box center [29, 109] width 28 height 6
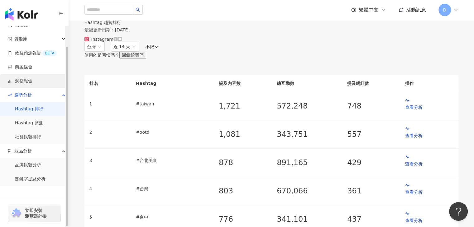
click at [32, 84] on link "洞察報告" at bounding box center [19, 81] width 25 height 6
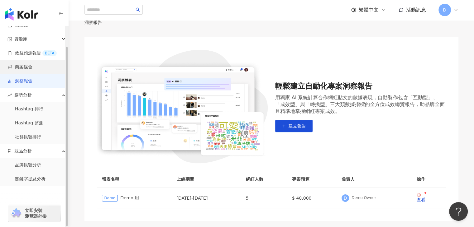
click at [29, 68] on link "商案媒合" at bounding box center [19, 67] width 25 height 6
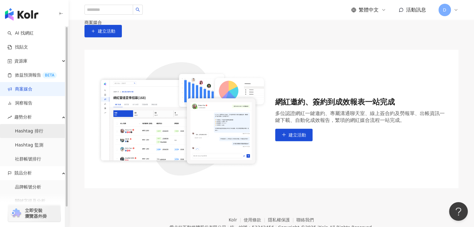
click at [43, 130] on link "Hashtag 排行" at bounding box center [29, 131] width 28 height 6
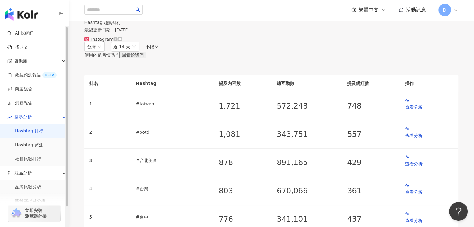
click at [101, 17] on div "千山淨水 9,893 追蹤者 cswatertw 999 追蹤者 搜尋名稱、敘述、貼文含有關鍵字 “ 千山淨水 ” 的網紅 繁體中文 活動訊息 D" at bounding box center [271, 10] width 374 height 20
click at [103, 12] on input "search" at bounding box center [108, 10] width 49 height 10
type input "****"
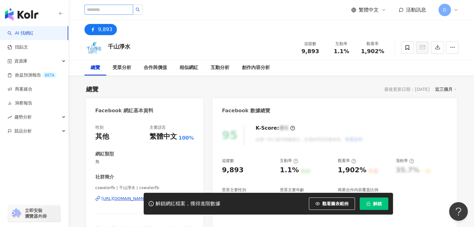
click at [111, 11] on input "search" at bounding box center [108, 10] width 49 height 10
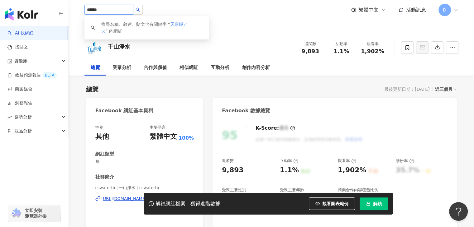
type input "****"
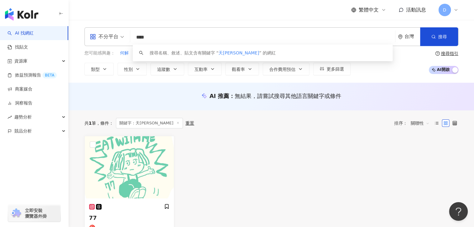
click at [311, 179] on div "77 總追蹤數 ： 16,634 網紅類型 ： 美食 找相似 查看關鍵字貼文 1 筆" at bounding box center [271, 206] width 379 height 140
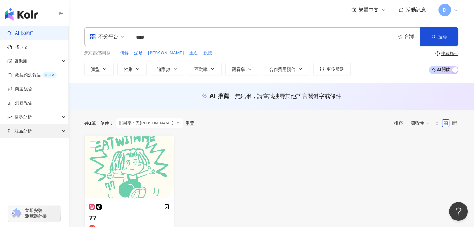
click at [53, 134] on div "競品分析" at bounding box center [34, 131] width 68 height 14
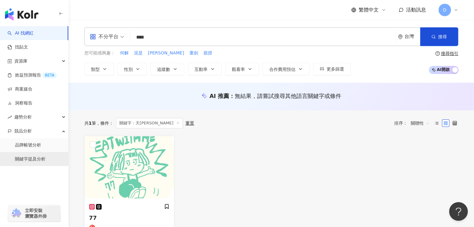
click at [40, 158] on link "關鍵字提及分析" at bounding box center [30, 159] width 31 height 6
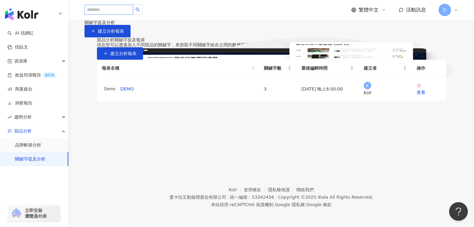
click at [128, 11] on input "search" at bounding box center [108, 10] width 49 height 10
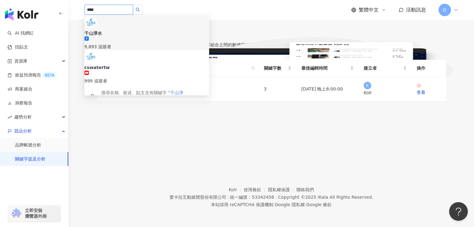
drag, startPoint x: 110, startPoint y: 7, endPoint x: 63, endPoint y: 6, distance: 46.7
click at [63, 6] on div "AI 找網紅 找貼文 資源庫 效益預測報告 BETA 商案媒合 洞察報告 趨勢分析 競品分析 品牌帳號分析 關鍵字提及分析 立即安裝 瀏覽器外掛 **** 千…" at bounding box center [237, 113] width 474 height 227
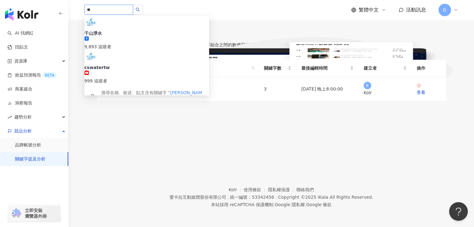
type input "*"
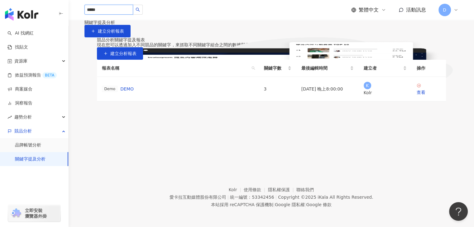
type input "****"
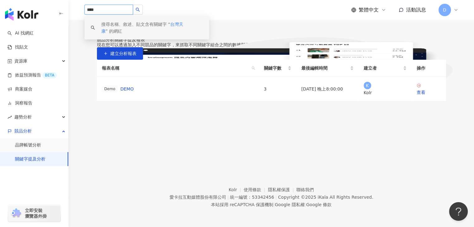
click at [179, 24] on span "台灣天康" at bounding box center [142, 28] width 82 height 12
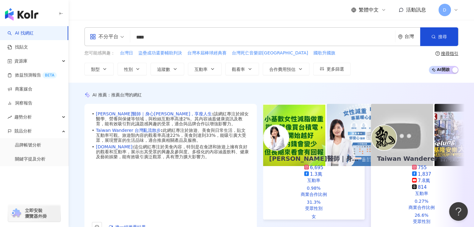
drag, startPoint x: 177, startPoint y: 40, endPoint x: 122, endPoint y: 45, distance: 55.4
click at [122, 45] on div "不分平台 台灣天康 **** 台灣 搜尋" at bounding box center [271, 36] width 374 height 19
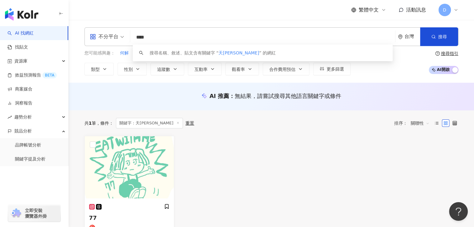
drag, startPoint x: 164, startPoint y: 34, endPoint x: 101, endPoint y: 28, distance: 62.9
click at [101, 28] on div "不分平台 **** 台灣 搜尋 keyword 搜尋名稱、敘述、貼文含有關鍵字 “ 天康淨水 ” 的網紅" at bounding box center [271, 36] width 374 height 19
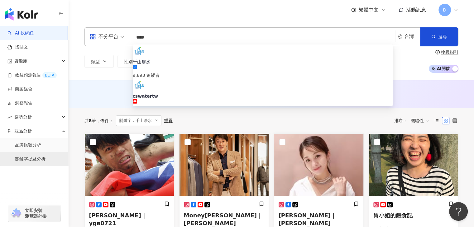
type input "****"
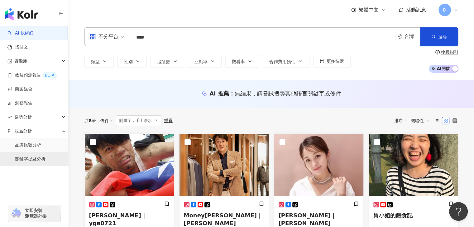
click at [40, 156] on link "關鍵字提及分析" at bounding box center [30, 159] width 31 height 6
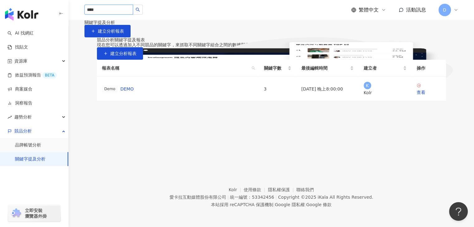
click at [126, 13] on input "****" at bounding box center [108, 10] width 49 height 10
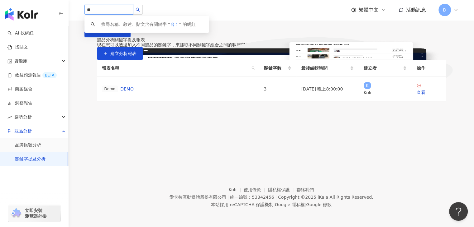
type input "*"
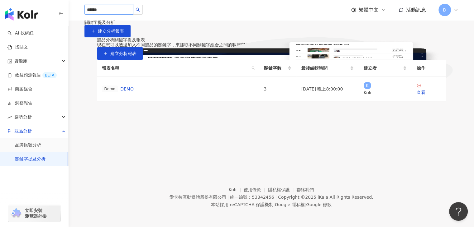
type input "****"
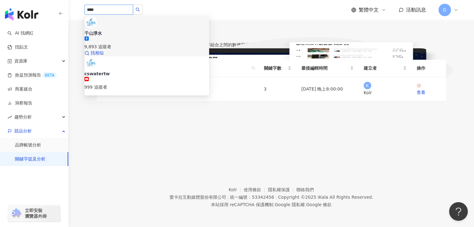
click at [142, 30] on span "千山淨水" at bounding box center [146, 33] width 125 height 6
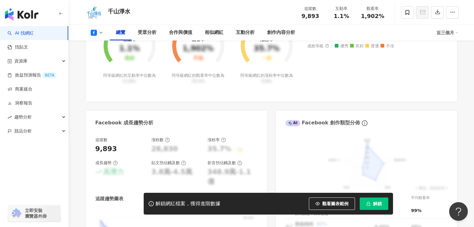
scroll to position [125, 0]
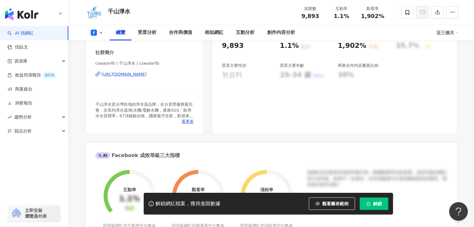
click at [103, 33] on icon at bounding box center [100, 32] width 5 height 5
click at [55, 134] on div "競品分析" at bounding box center [34, 131] width 68 height 14
click at [41, 160] on link "關鍵字提及分析" at bounding box center [30, 159] width 31 height 6
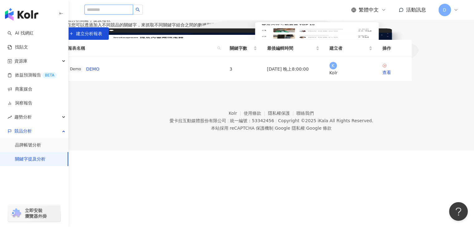
click at [122, 9] on input "search" at bounding box center [108, 10] width 49 height 10
type input "****"
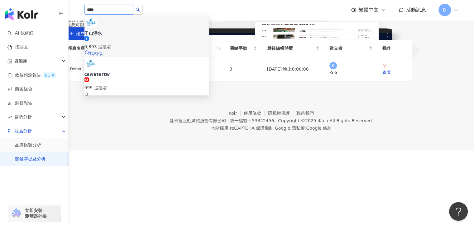
click at [154, 30] on div "千山淨水 9,893 追蹤者" at bounding box center [146, 40] width 125 height 20
